Goal: Information Seeking & Learning: Learn about a topic

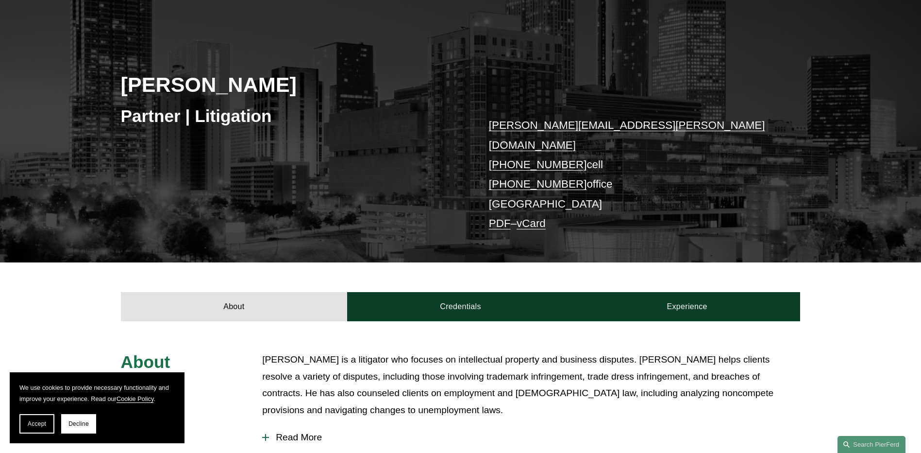
scroll to position [97, 0]
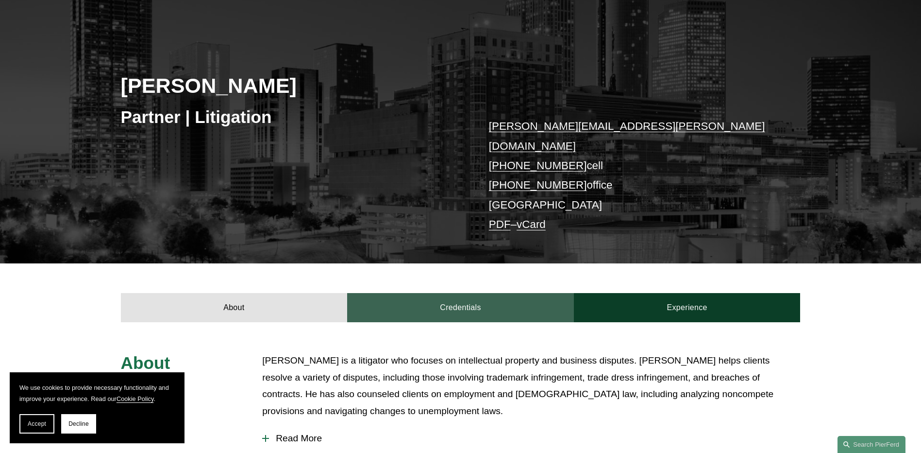
click at [471, 293] on link "Credentials" at bounding box center [460, 307] width 227 height 29
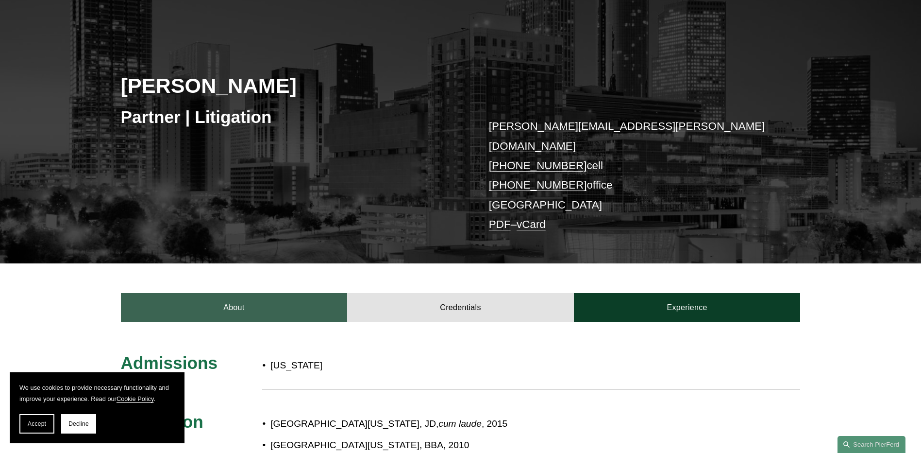
click at [310, 303] on link "About" at bounding box center [234, 307] width 227 height 29
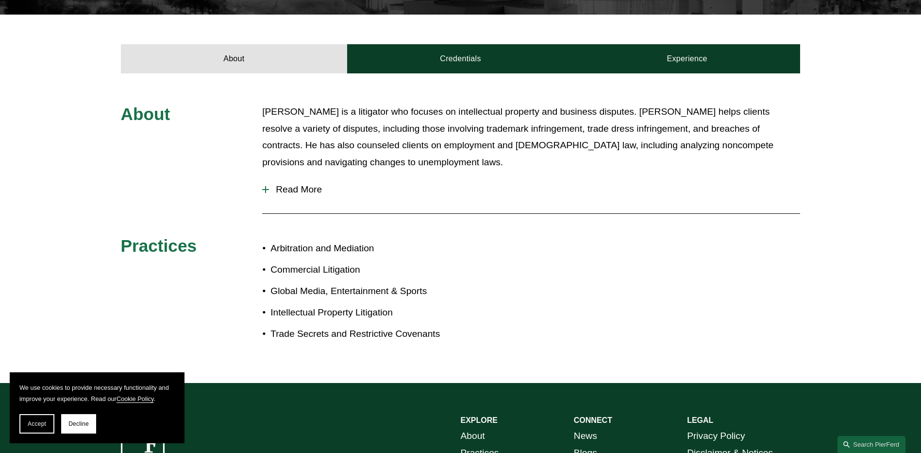
scroll to position [291, 0]
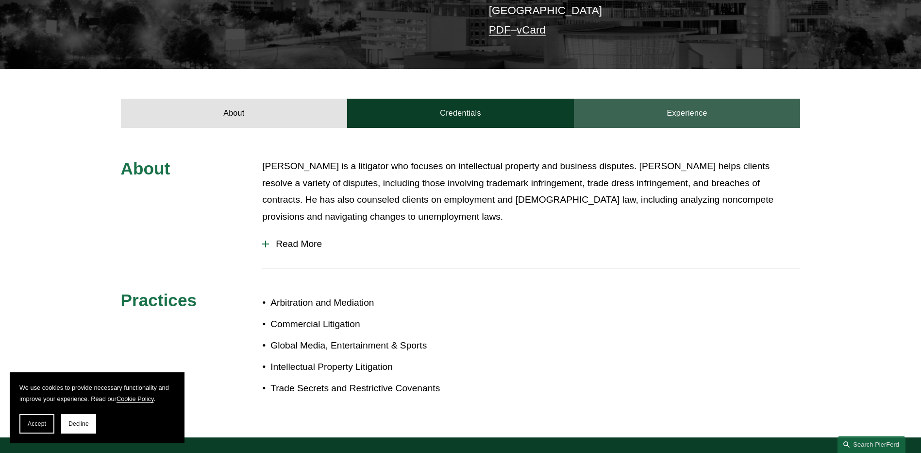
click at [673, 102] on link "Experience" at bounding box center [687, 113] width 227 height 29
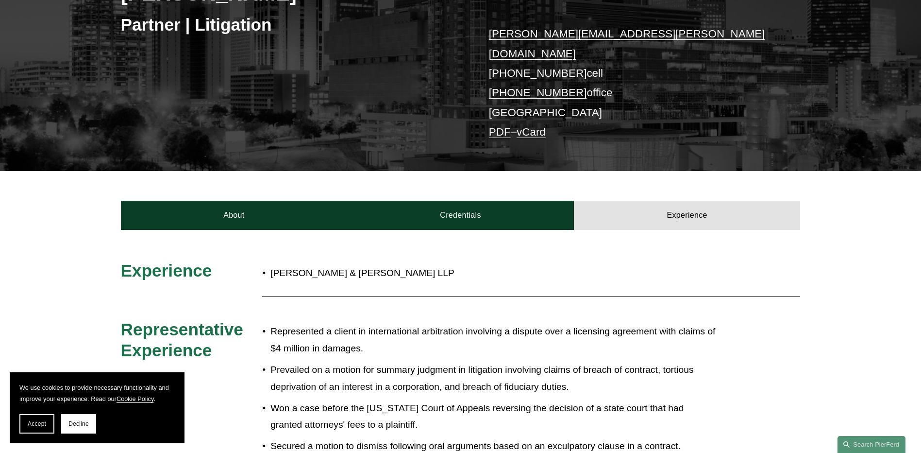
scroll to position [0, 0]
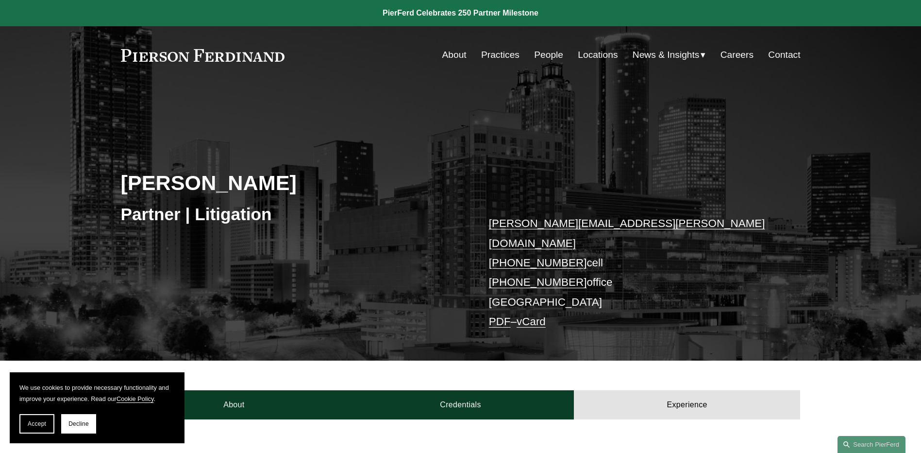
click at [545, 56] on link "People" at bounding box center [548, 55] width 29 height 18
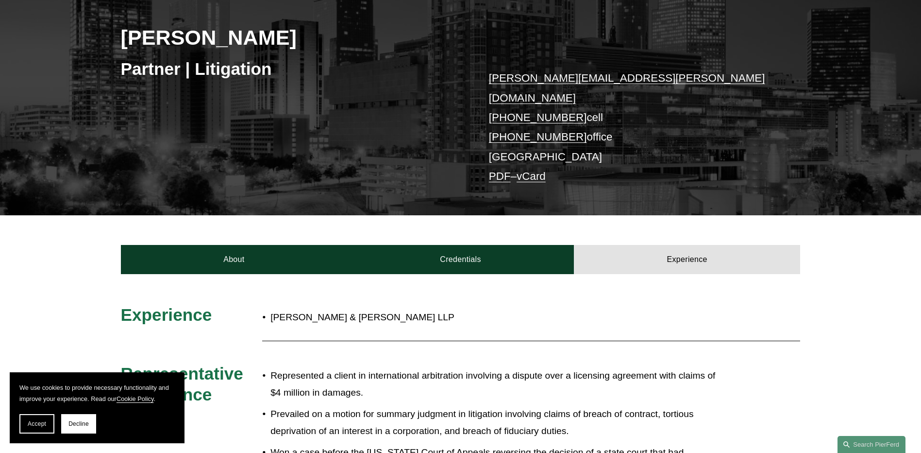
scroll to position [146, 0]
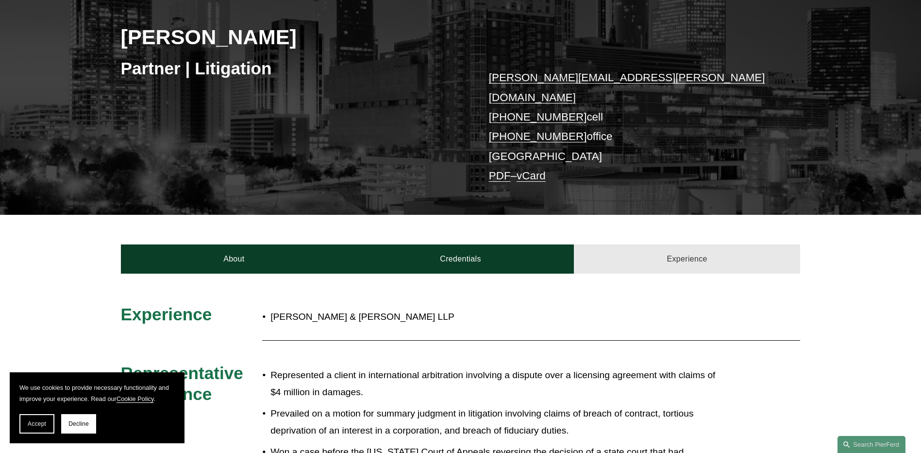
click at [694, 250] on link "Experience" at bounding box center [687, 258] width 227 height 29
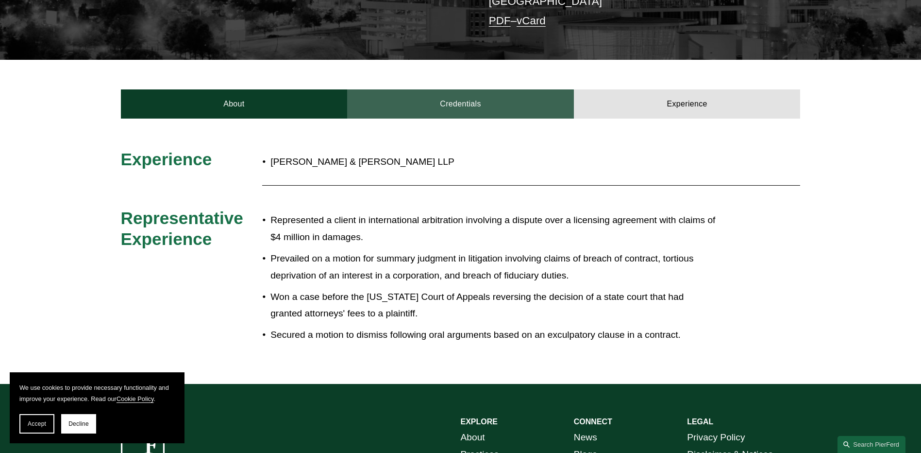
scroll to position [340, 0]
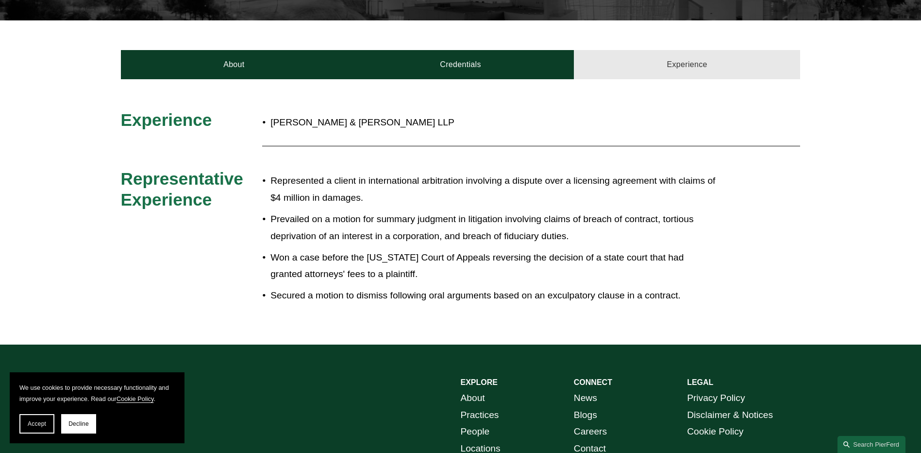
click at [675, 53] on link "Experience" at bounding box center [687, 64] width 227 height 29
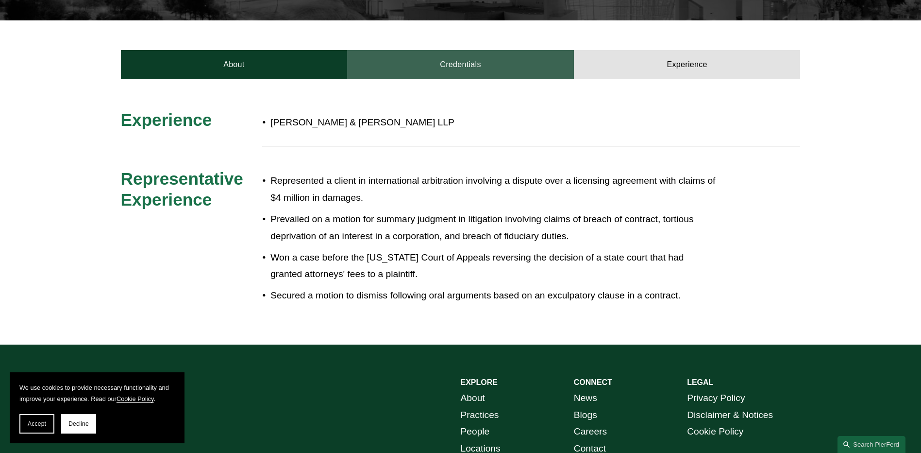
click at [448, 50] on link "Credentials" at bounding box center [460, 64] width 227 height 29
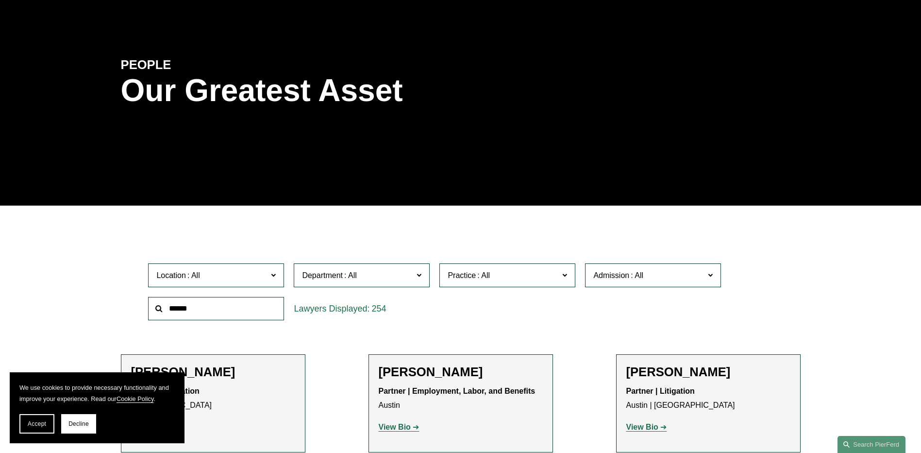
scroll to position [146, 0]
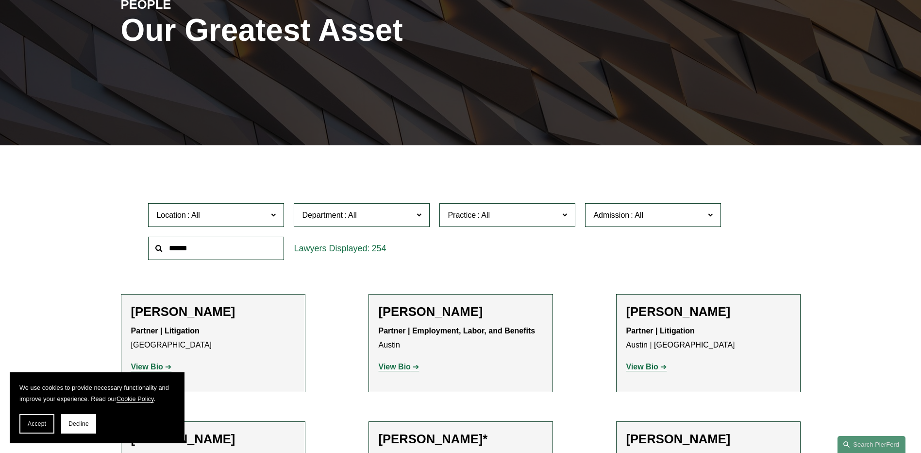
click at [204, 247] on input "text" at bounding box center [216, 248] width 136 height 24
type input "******"
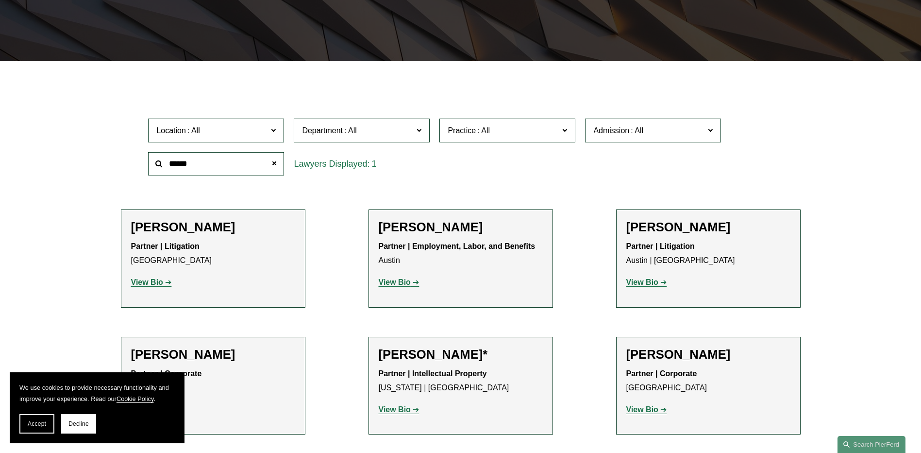
scroll to position [243, 0]
